Goal: Task Accomplishment & Management: Manage account settings

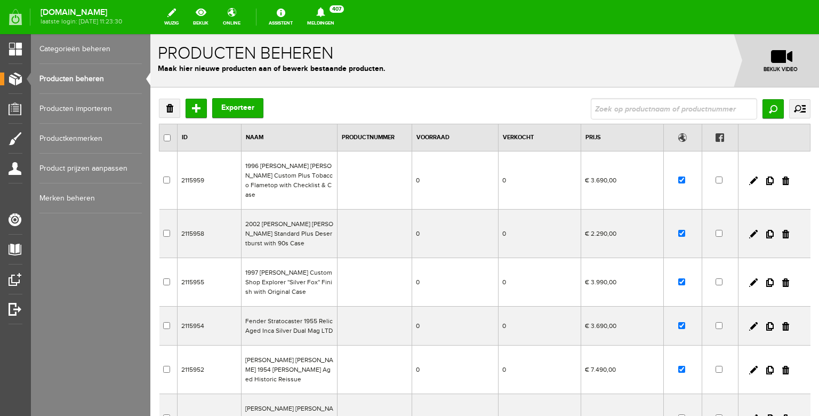
click at [82, 90] on link "Producten beheren" at bounding box center [90, 79] width 102 height 30
click at [631, 110] on input "text" at bounding box center [674, 108] width 166 height 21
type input "black2"
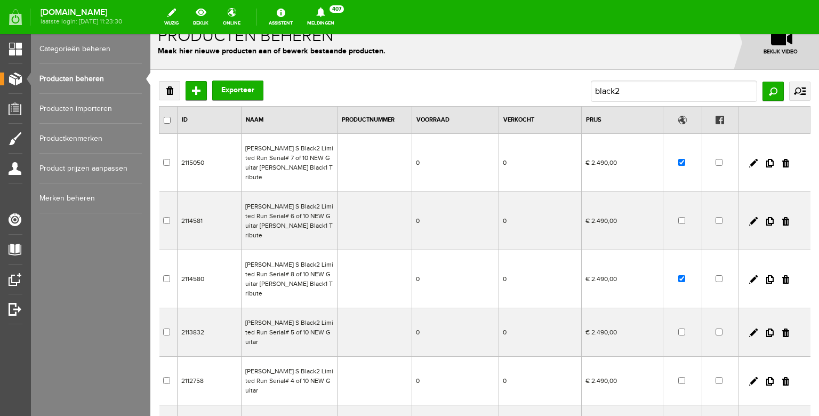
scroll to position [20, 0]
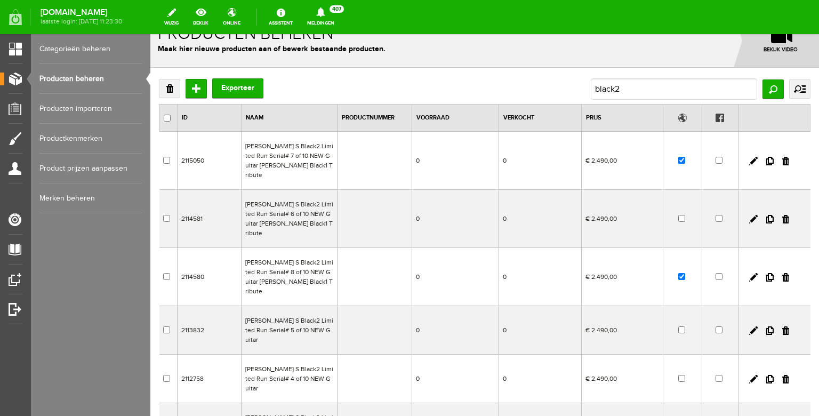
click at [303, 260] on td "[PERSON_NAME] S Black2 Limited Run Serial# 8 of 10 NEW Guitar [PERSON_NAME] Bla…" at bounding box center [289, 277] width 96 height 58
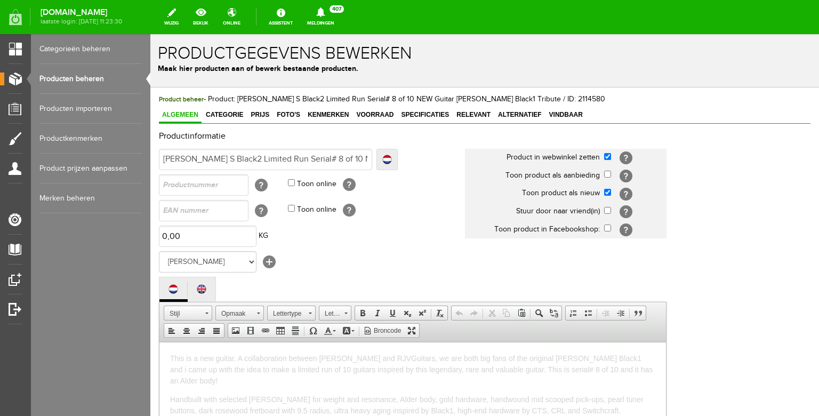
click at [286, 108] on link "Foto's" at bounding box center [288, 115] width 30 height 15
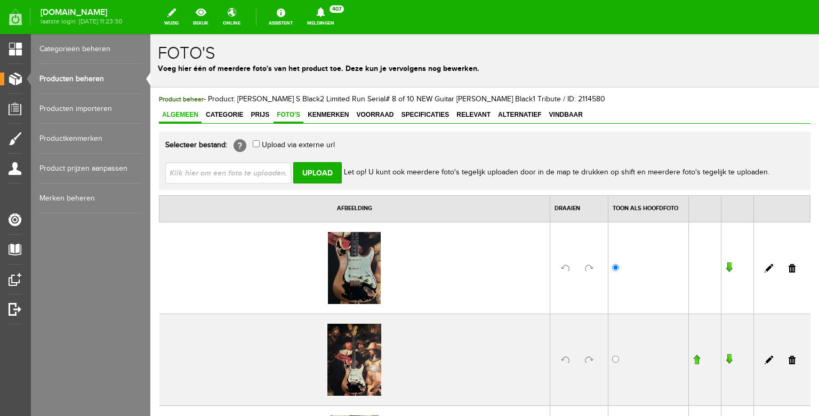
click at [179, 114] on span "Algemeen" at bounding box center [180, 114] width 43 height 7
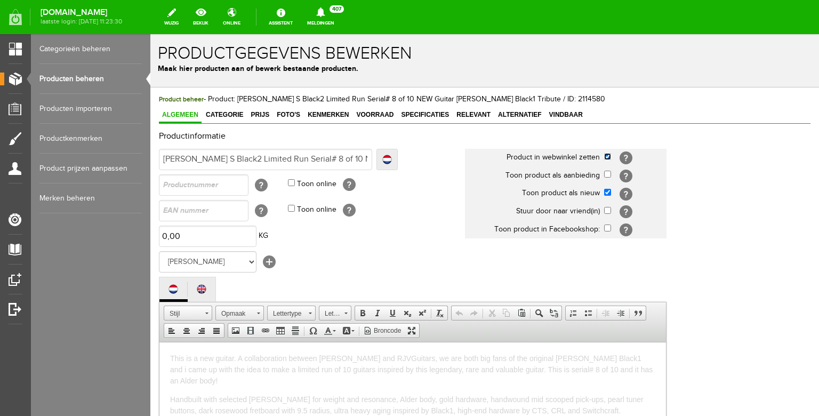
click at [607, 157] on input "checkbox" at bounding box center [607, 156] width 7 height 7
checkbox input "false"
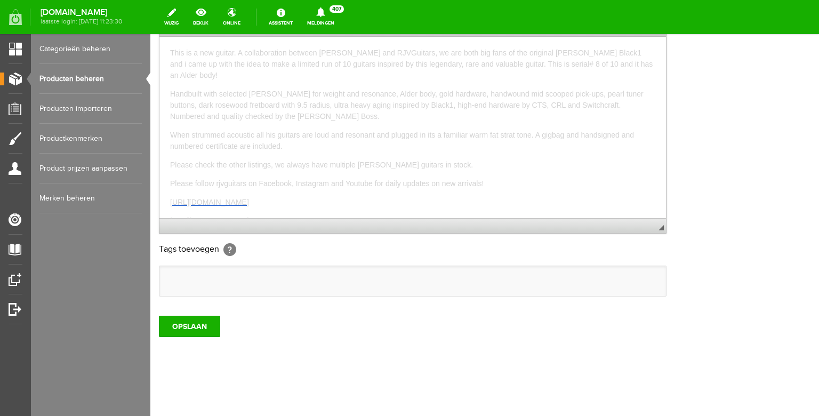
scroll to position [332, 0]
click at [190, 324] on input "OPSLAAN" at bounding box center [189, 326] width 61 height 21
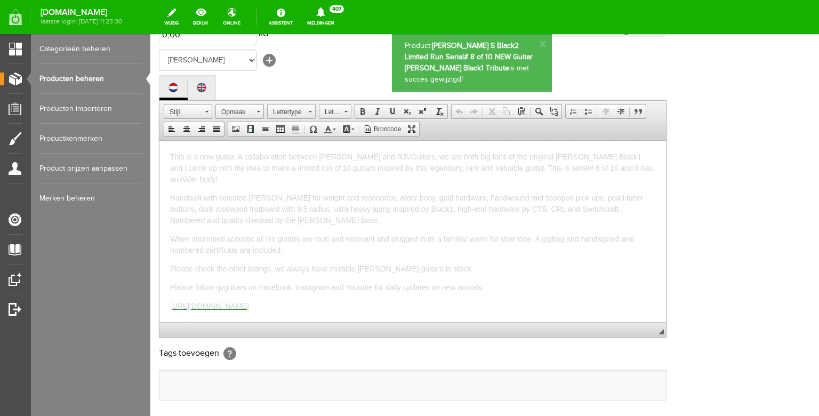
scroll to position [0, 0]
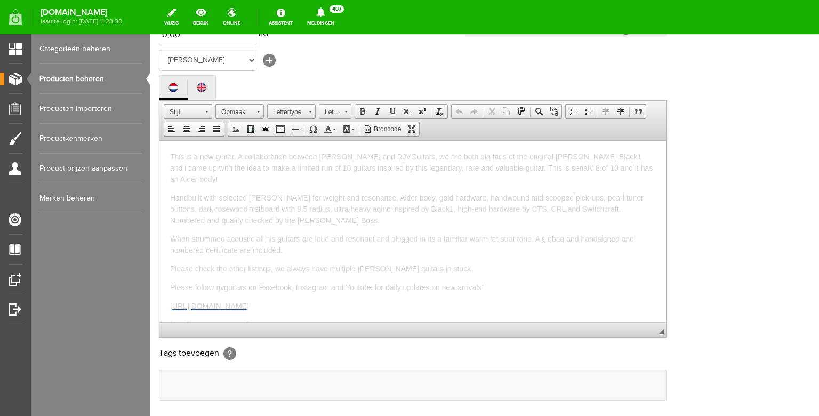
click at [95, 77] on link "Producten beheren" at bounding box center [90, 79] width 102 height 30
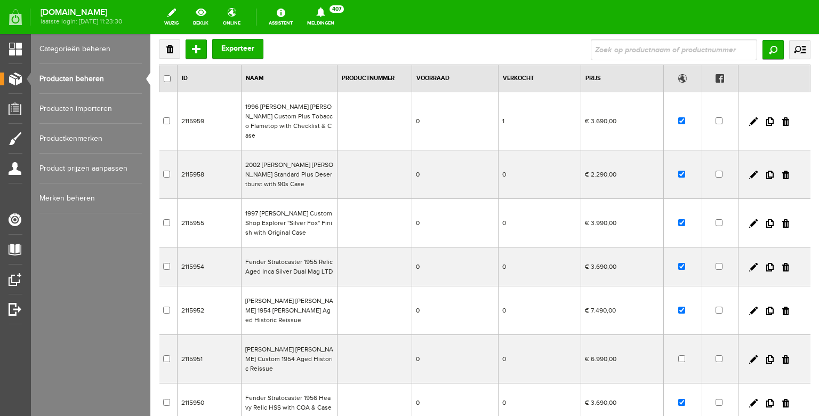
scroll to position [57, 0]
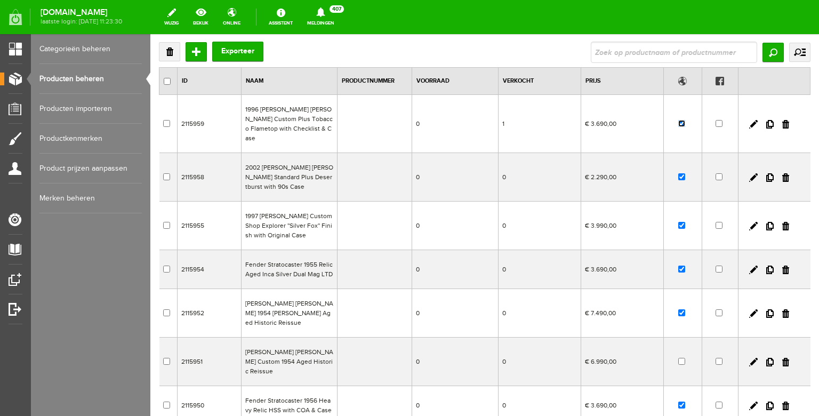
click at [680, 120] on input "checkbox" at bounding box center [681, 123] width 7 height 7
checkbox input "false"
